Goal: Navigation & Orientation: Find specific page/section

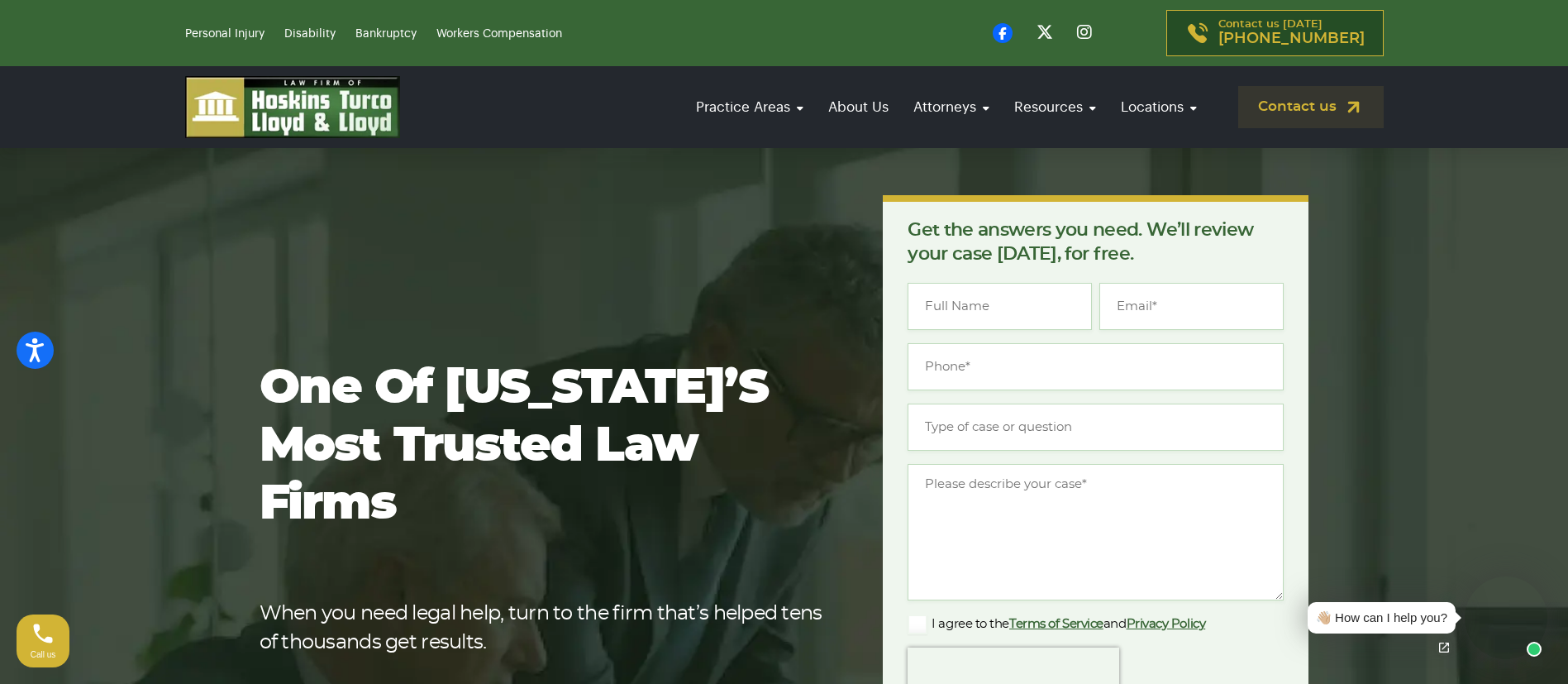
click at [225, 26] on li "Personal Injury" at bounding box center [233, 33] width 96 height 20
click at [243, 36] on link "Personal Injury" at bounding box center [225, 34] width 80 height 12
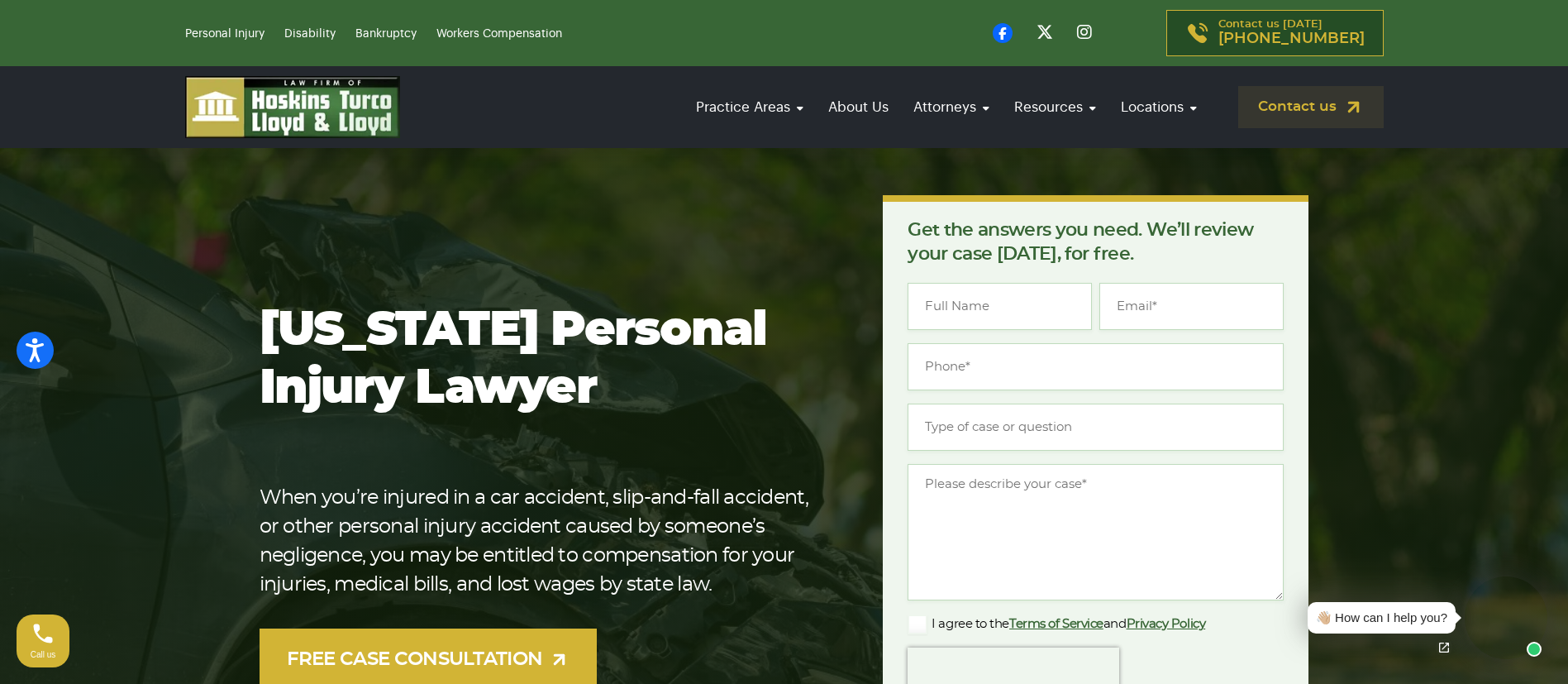
click at [320, 119] on img at bounding box center [293, 107] width 215 height 62
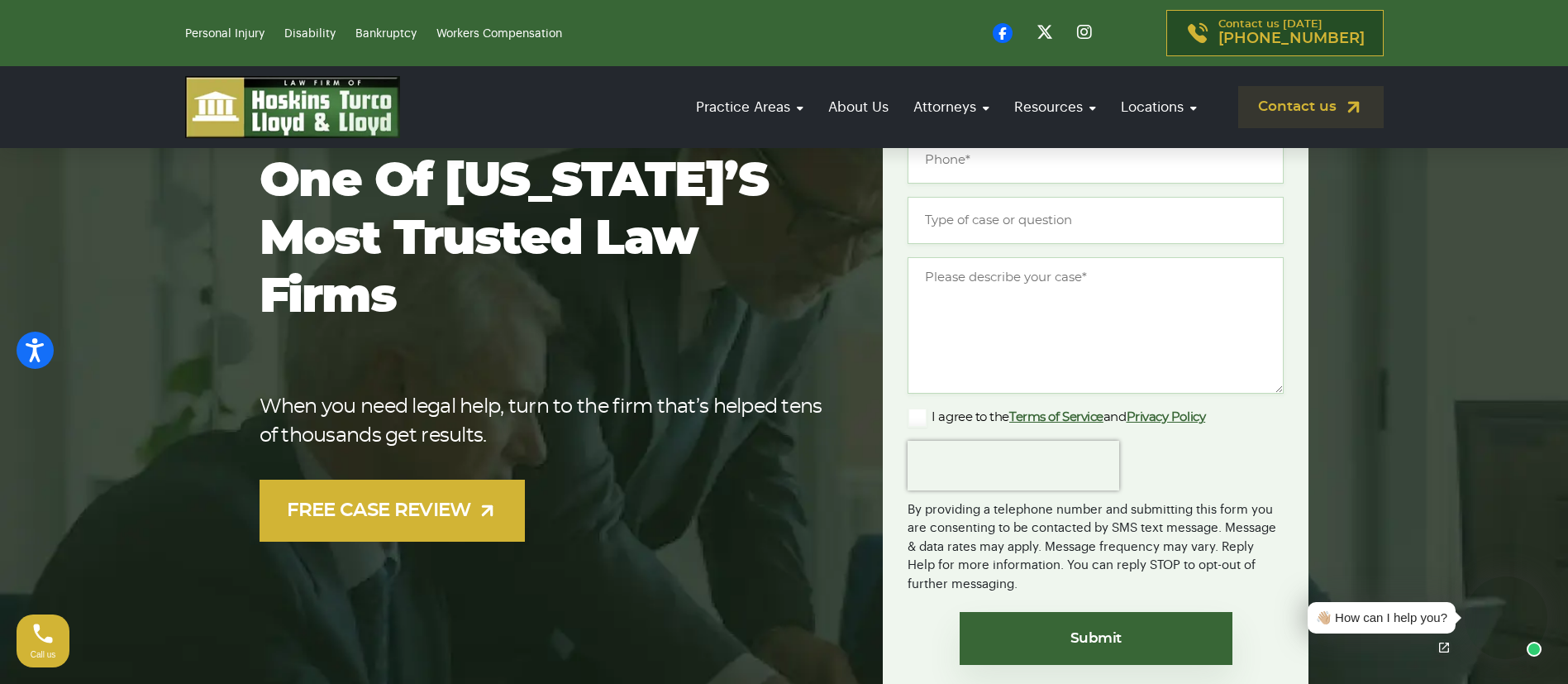
scroll to position [248, 0]
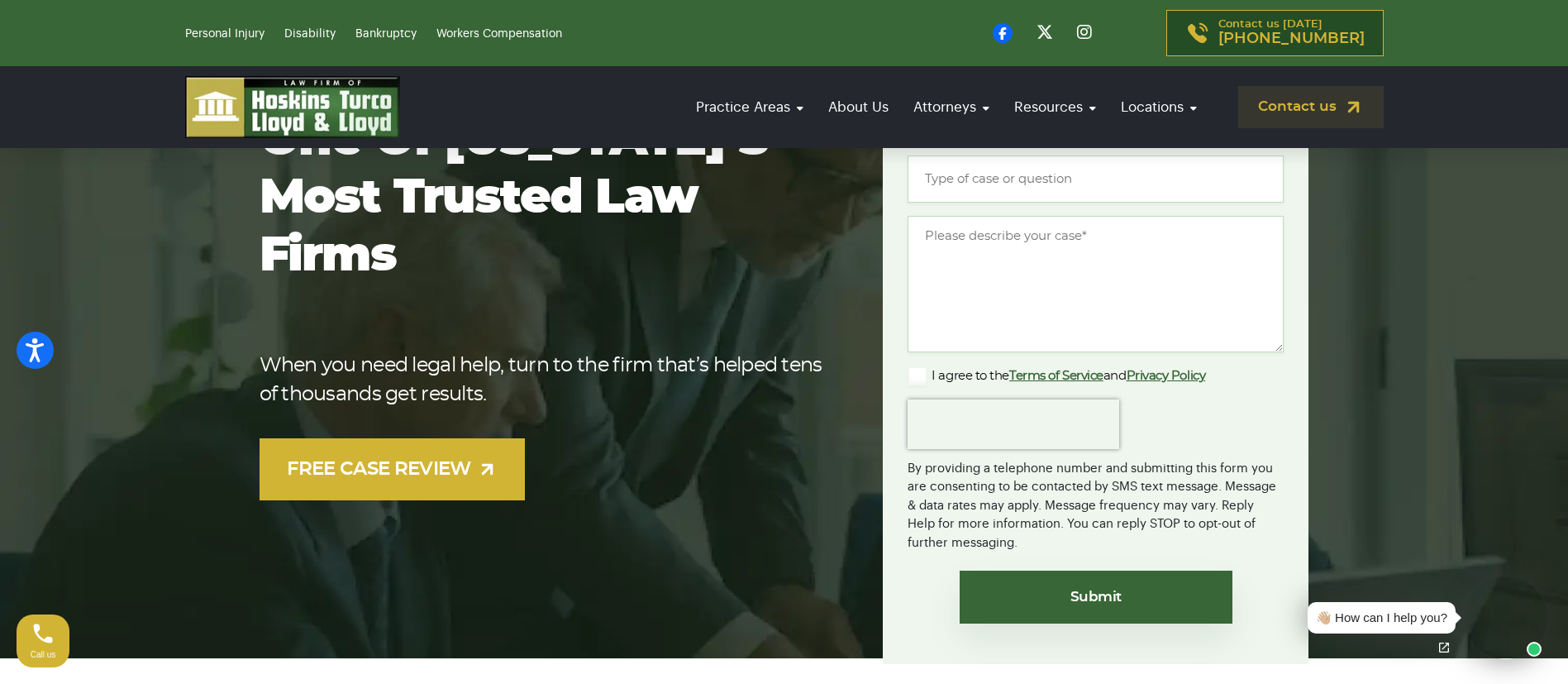
click at [1034, 519] on div "By providing a telephone number and submitting this form you are consenting to …" at bounding box center [1096, 501] width 376 height 104
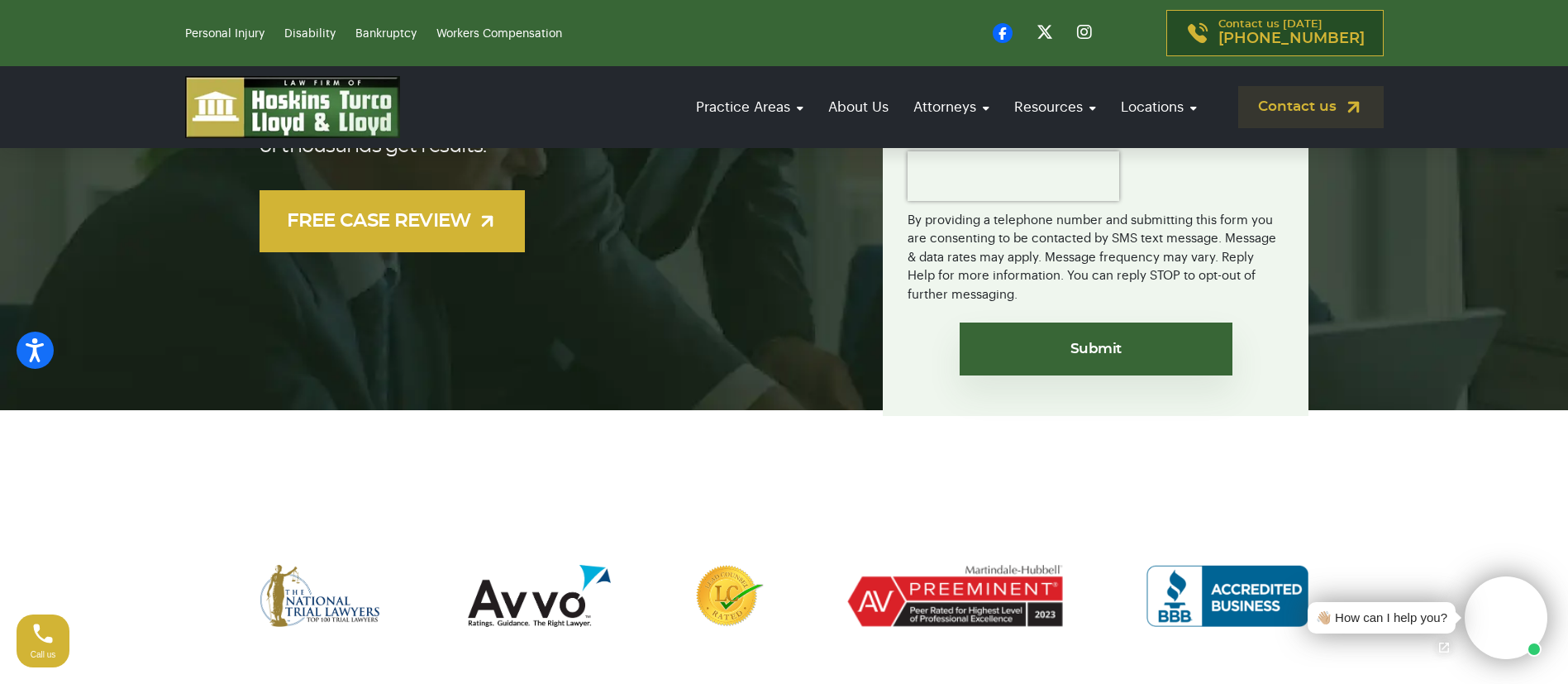
scroll to position [620, 0]
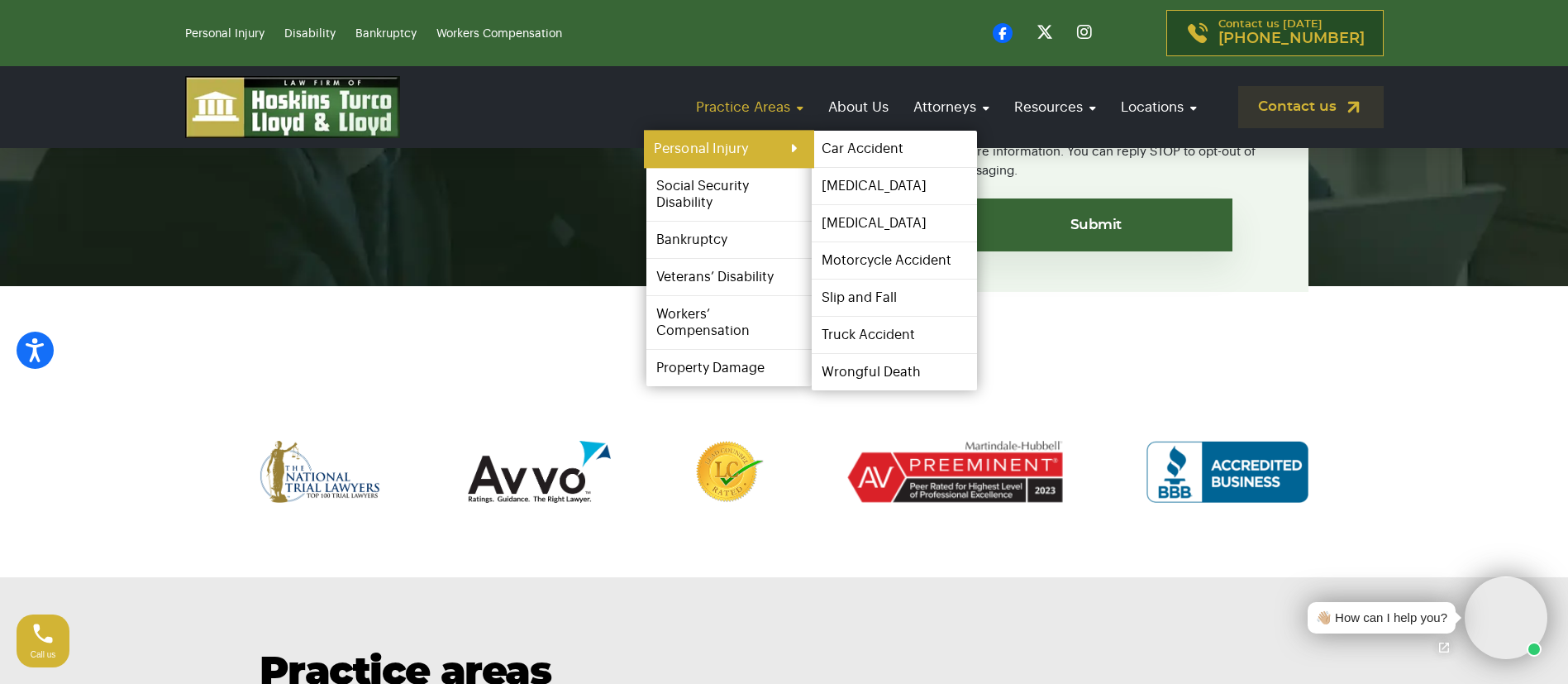
click at [717, 145] on link "Personal Injury" at bounding box center [729, 149] width 170 height 37
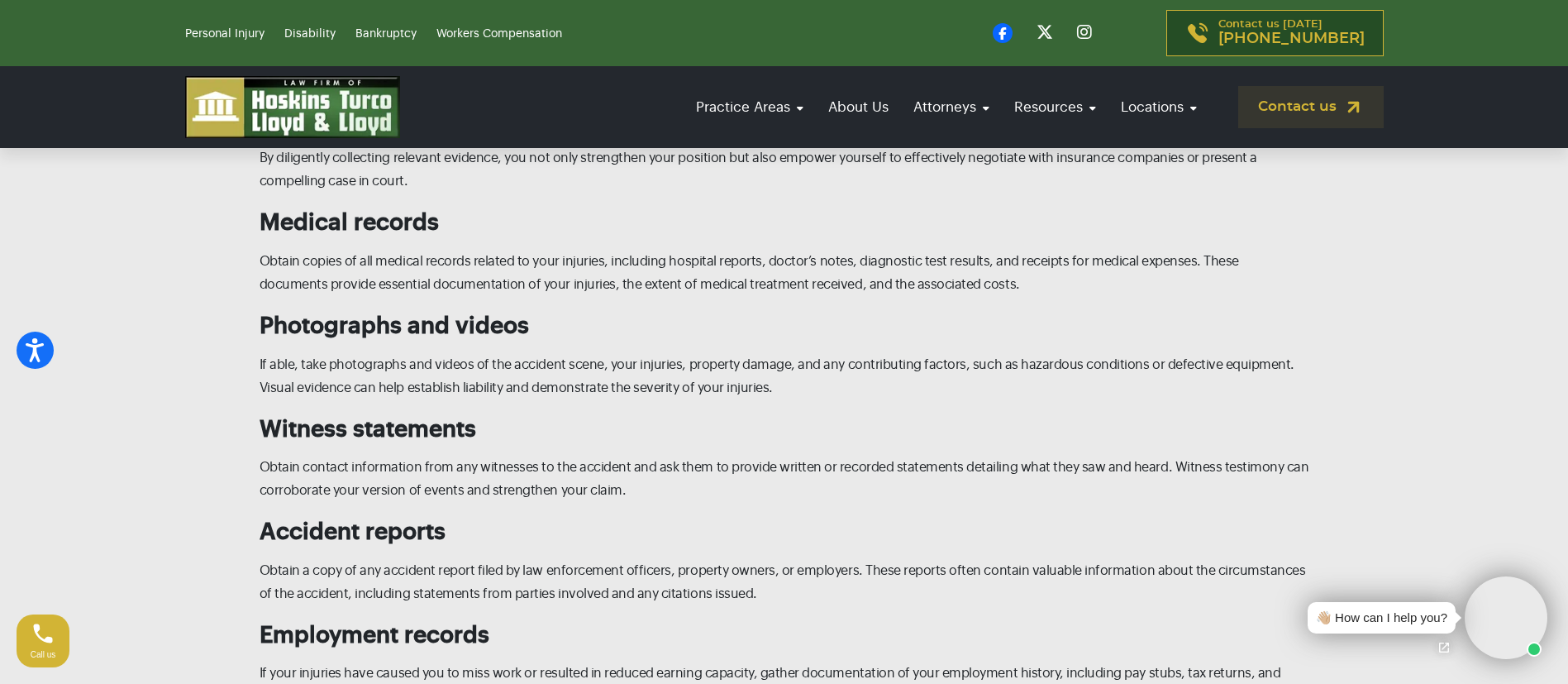
scroll to position [6574, 0]
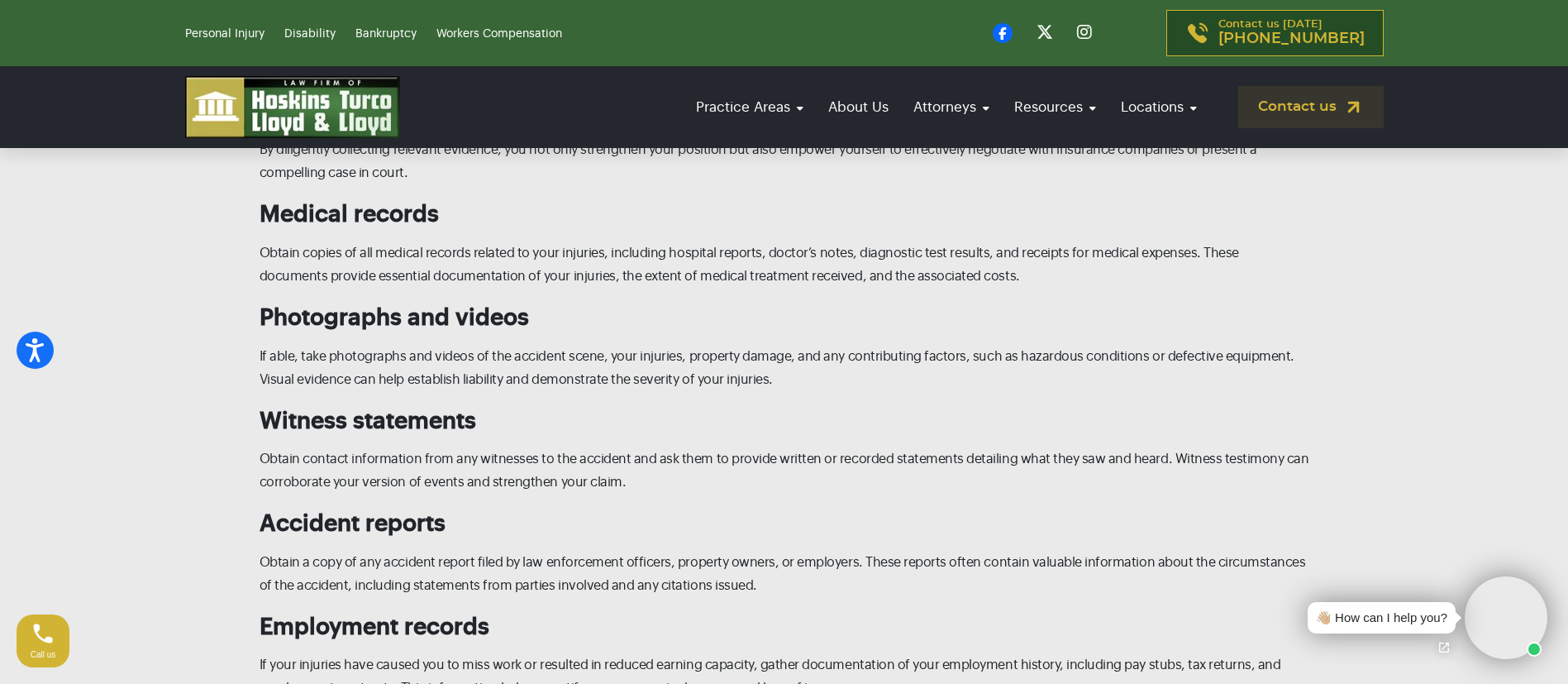
click at [351, 85] on img at bounding box center [293, 107] width 215 height 62
